Goal: Information Seeking & Learning: Check status

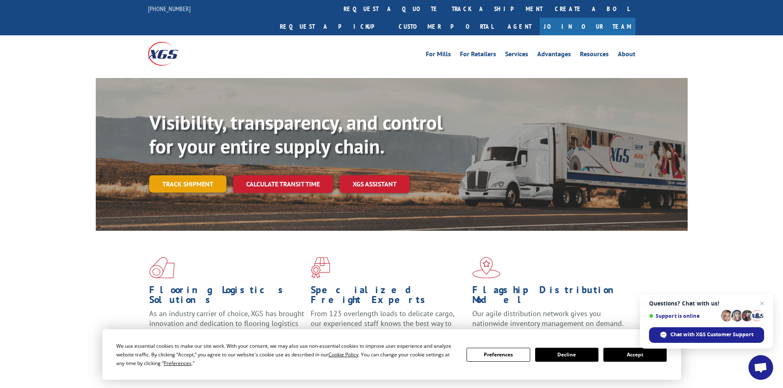
click at [199, 175] on link "Track shipment" at bounding box center [187, 183] width 77 height 17
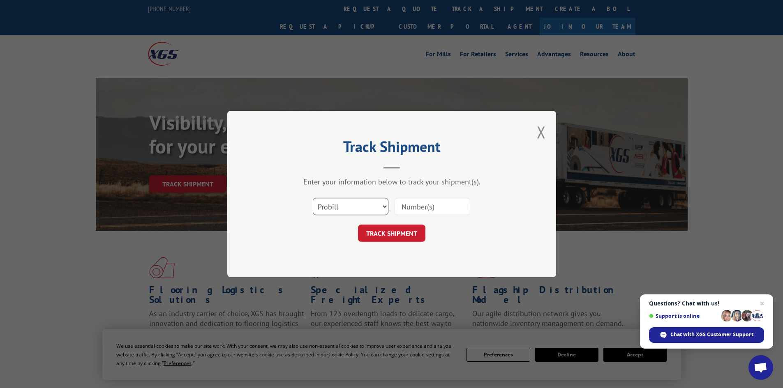
click at [386, 208] on select "Select category... Probill BOL PO" at bounding box center [351, 206] width 76 height 17
select select "bol"
click at [313, 198] on select "Select category... Probill BOL PO" at bounding box center [351, 206] width 76 height 17
click at [410, 207] on input at bounding box center [432, 206] width 76 height 17
paste input "5194015"
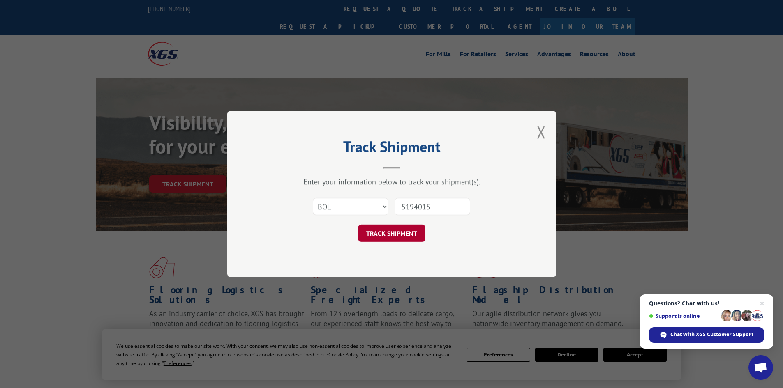
type input "5194015"
click at [393, 235] on button "TRACK SHIPMENT" at bounding box center [391, 233] width 67 height 17
